Goal: Navigation & Orientation: Find specific page/section

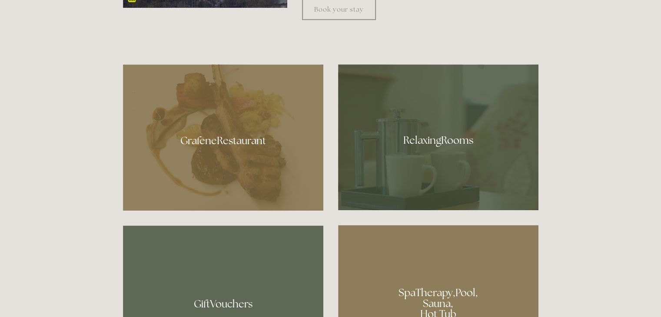
scroll to position [207, 0]
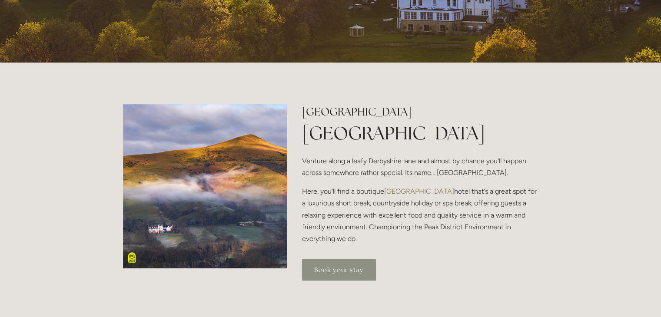
click at [344, 271] on link "Book your stay" at bounding box center [339, 270] width 74 height 21
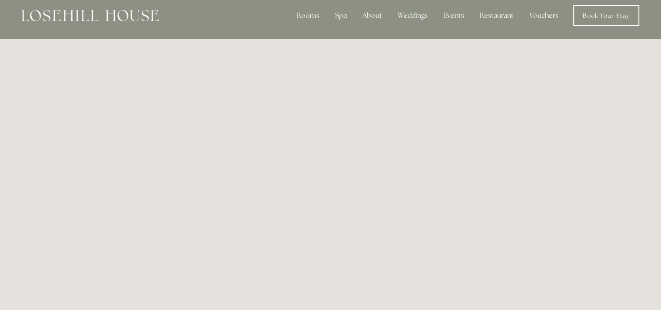
scroll to position [3, 0]
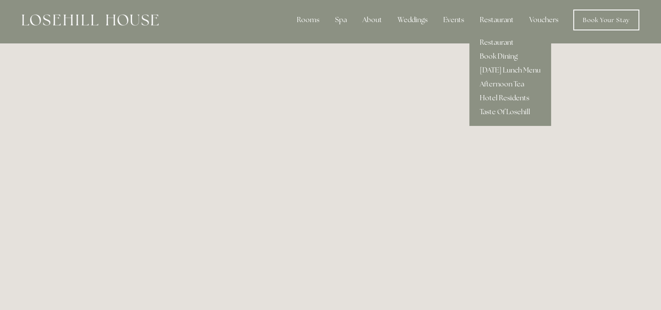
click at [505, 96] on link "Hotel Residents" at bounding box center [511, 98] width 82 height 14
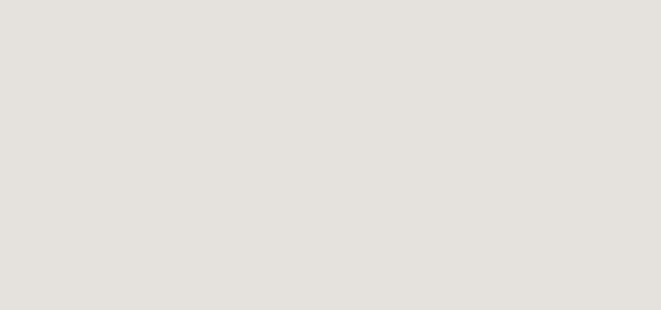
scroll to position [297, 0]
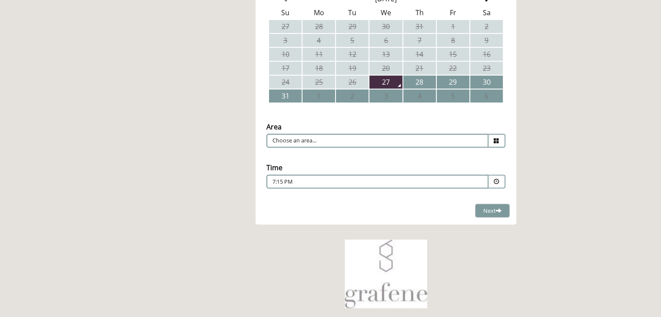
scroll to position [261, 0]
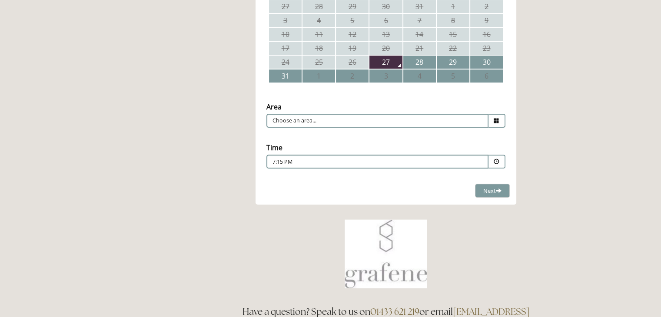
click at [497, 120] on icon at bounding box center [497, 121] width 6 height 6
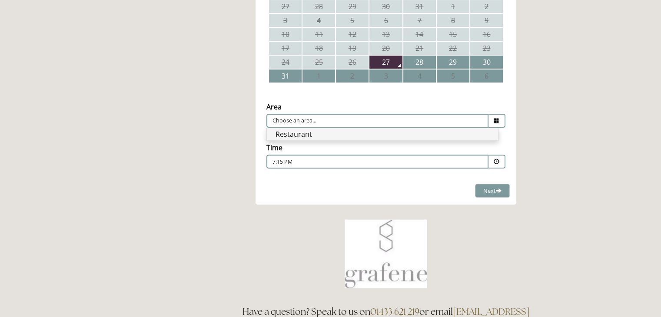
click at [456, 133] on li "Restaurant" at bounding box center [382, 134] width 231 height 12
type input "Restaurant"
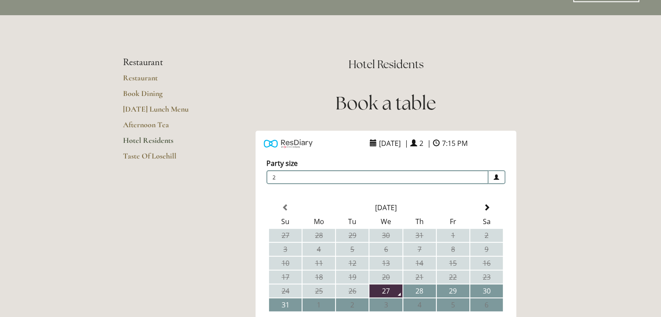
scroll to position [0, 0]
